Goal: Find contact information: Find contact information

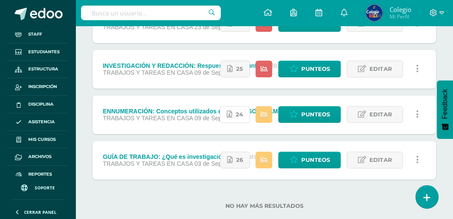
scroll to position [200, 0]
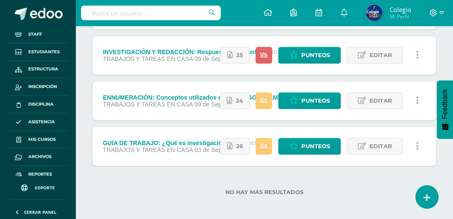
drag, startPoint x: 361, startPoint y: 1, endPoint x: 180, endPoint y: 12, distance: 181.8
click at [180, 12] on input "text" at bounding box center [151, 13] width 140 height 15
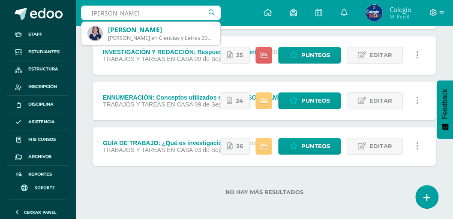
type input "maria jimena gutiérre"
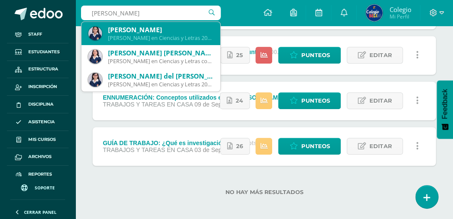
click at [166, 33] on div "[PERSON_NAME]" at bounding box center [161, 29] width 106 height 9
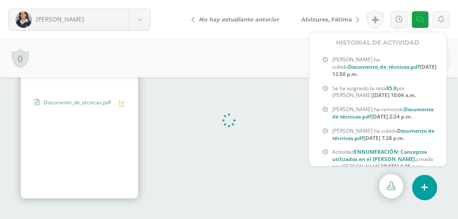
scroll to position [22, 0]
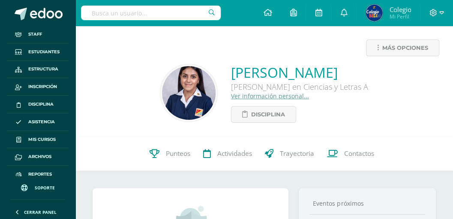
click at [231, 97] on link "Ver información personal..." at bounding box center [270, 96] width 78 height 8
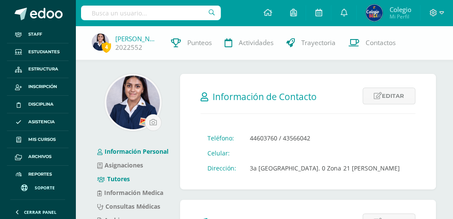
click at [113, 178] on link "Tutores" at bounding box center [113, 179] width 33 height 8
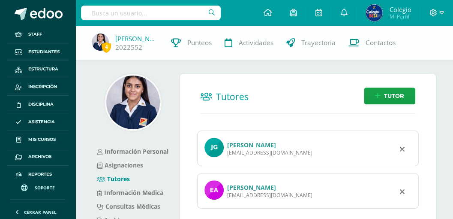
click at [250, 145] on link "Juan Carlos Gutiérrez Flores" at bounding box center [251, 145] width 49 height 8
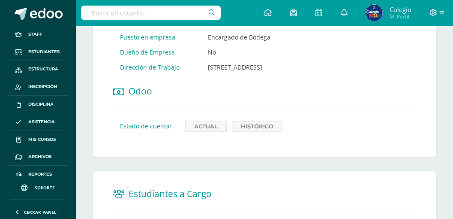
scroll to position [515, 0]
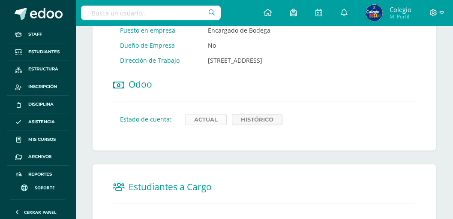
click at [199, 114] on link "Actual" at bounding box center [206, 119] width 42 height 11
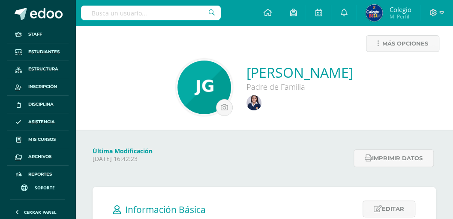
scroll to position [0, 0]
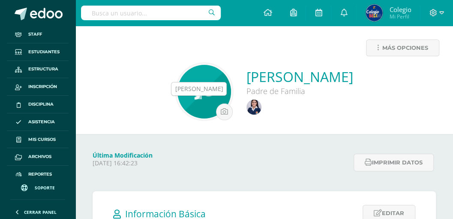
click at [247, 109] on img at bounding box center [254, 107] width 15 height 15
